Goal: Task Accomplishment & Management: Use online tool/utility

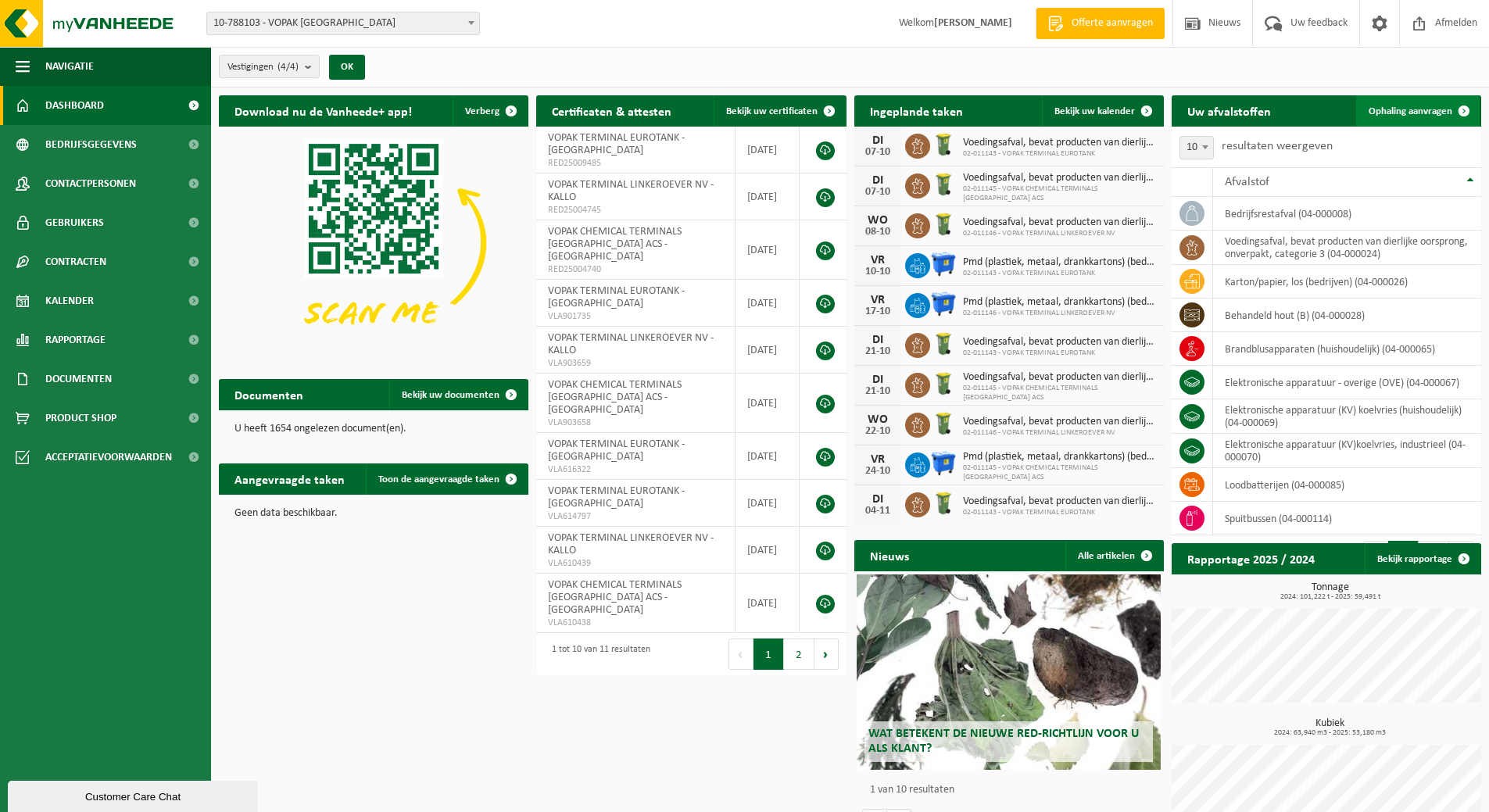
click at [1409, 107] on span "Ophaling aanvragen" at bounding box center [1411, 111] width 84 height 11
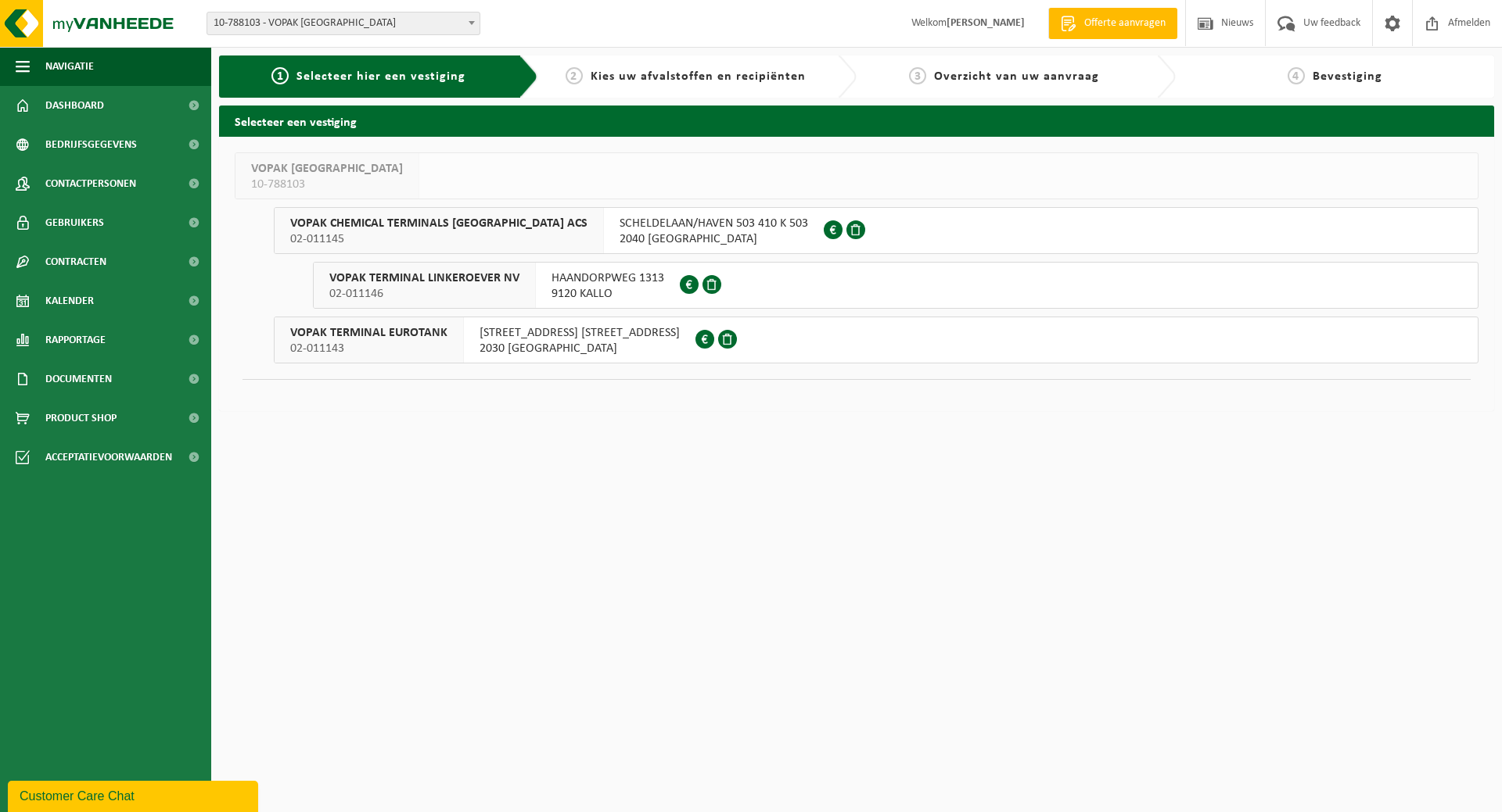
click at [405, 343] on span "02-011143" at bounding box center [369, 348] width 157 height 15
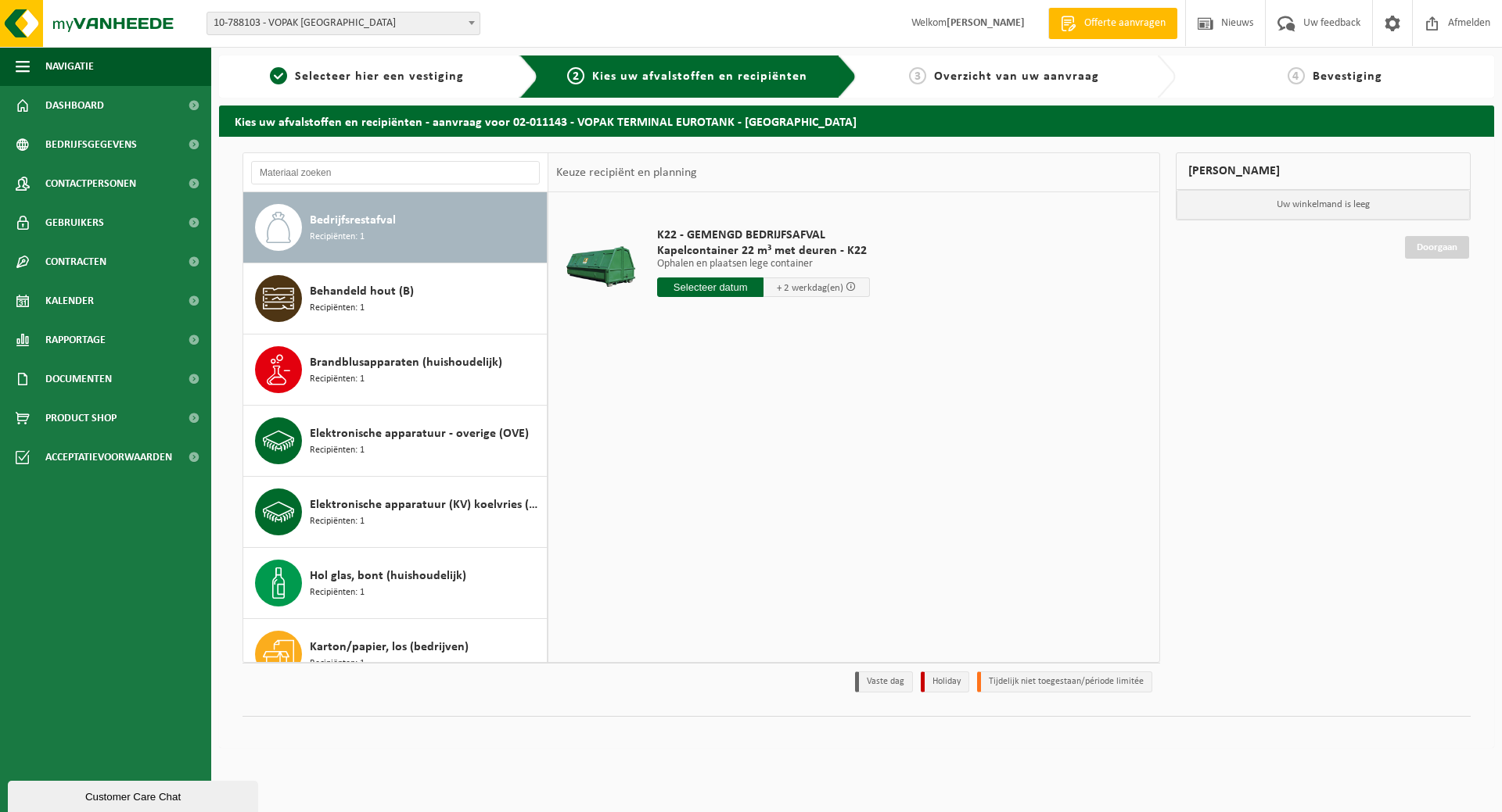
click at [382, 223] on span "Bedrijfsrestafval" at bounding box center [352, 220] width 86 height 19
click at [135, 266] on link "Contracten" at bounding box center [105, 262] width 211 height 39
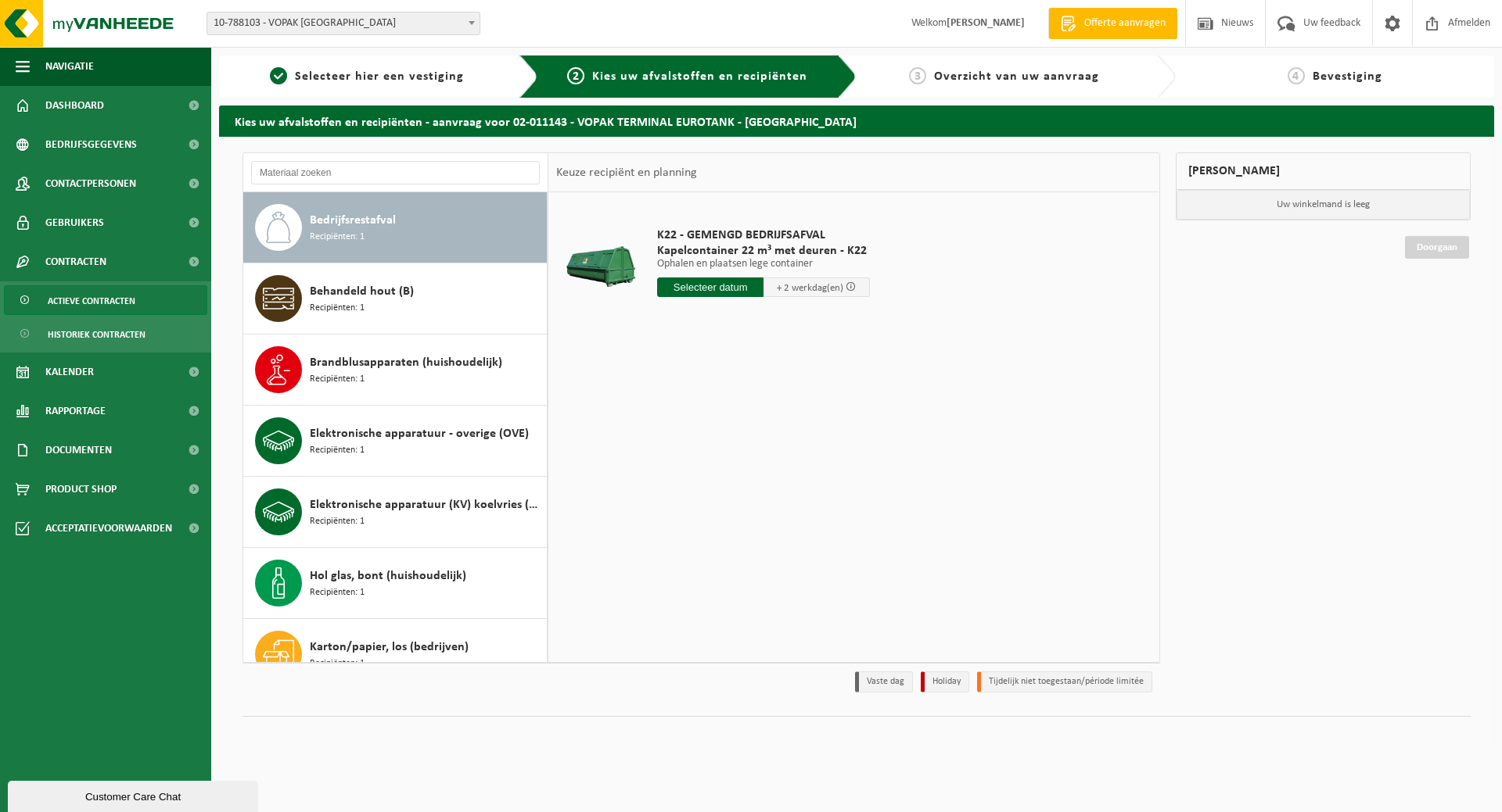
click at [123, 307] on span "Actieve contracten" at bounding box center [91, 301] width 87 height 30
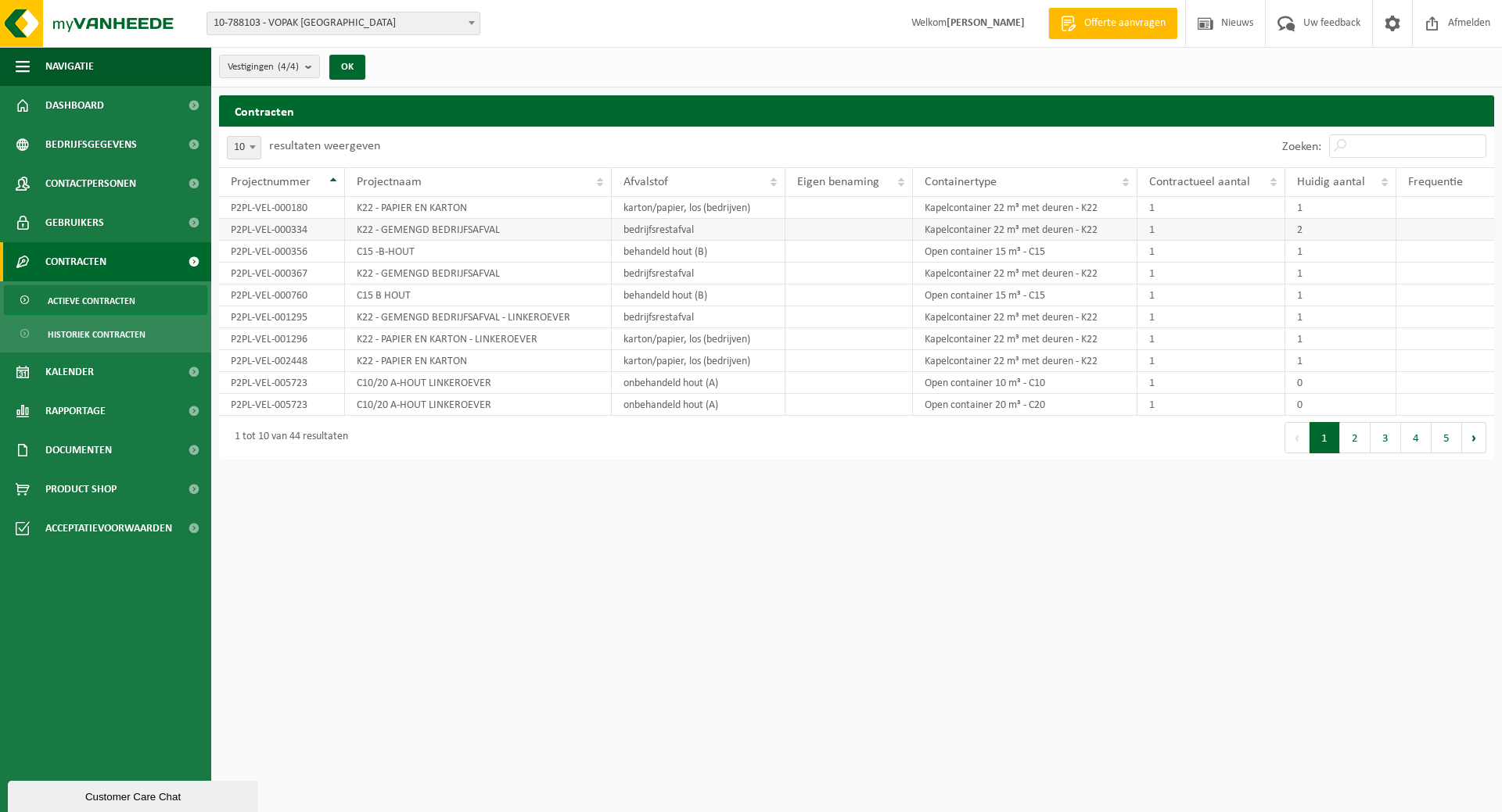
click at [457, 230] on td "K22 - GEMENGD BEDRIJFSAFVAL" at bounding box center [479, 229] width 268 height 22
drag, startPoint x: 499, startPoint y: 271, endPoint x: 383, endPoint y: 280, distance: 116.3
click at [383, 280] on td "K22 - GEMENGD BEDRIJFSAFVAL" at bounding box center [479, 273] width 268 height 22
copy td "GEMENGD BEDRIJFSAFVAL"
click at [152, 145] on link "Bedrijfsgegevens" at bounding box center [105, 145] width 211 height 39
